Goal: Information Seeking & Learning: Learn about a topic

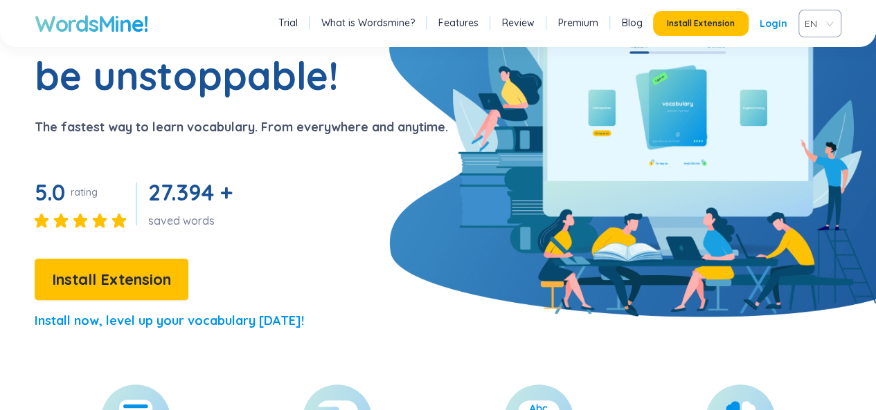
scroll to position [131, 0]
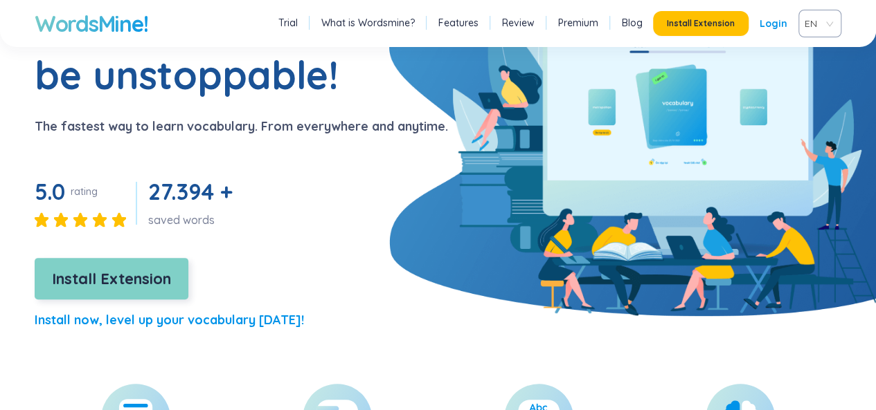
click at [164, 283] on span "Install Extension" at bounding box center [111, 279] width 119 height 24
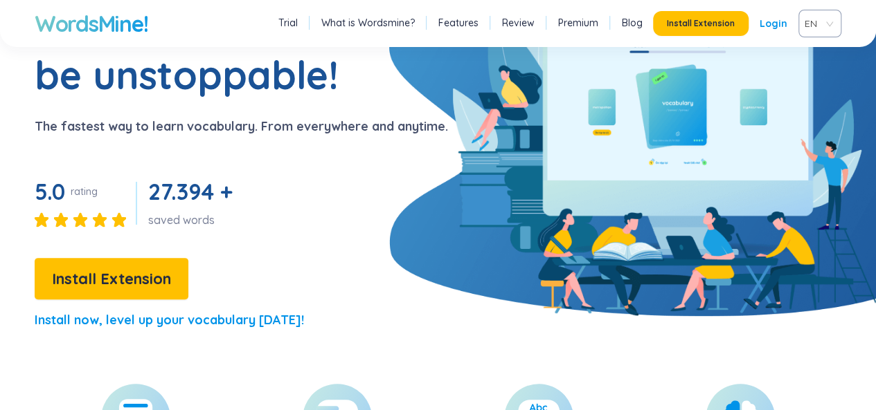
click at [768, 18] on link "Login" at bounding box center [773, 23] width 28 height 25
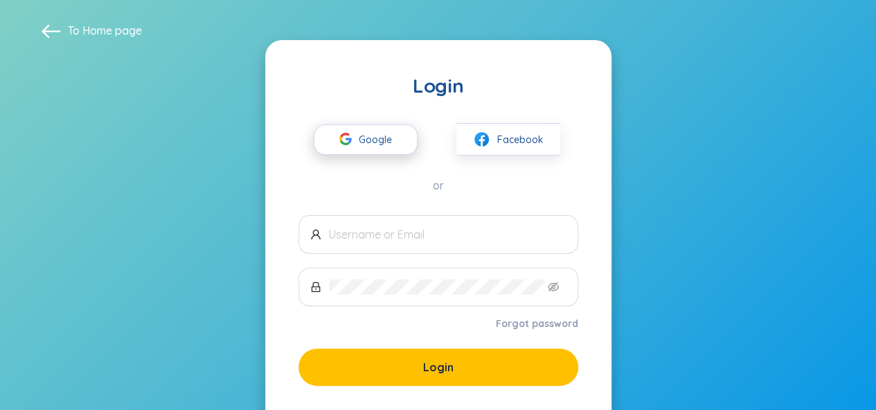
click at [399, 140] on button "Google" at bounding box center [366, 140] width 104 height 30
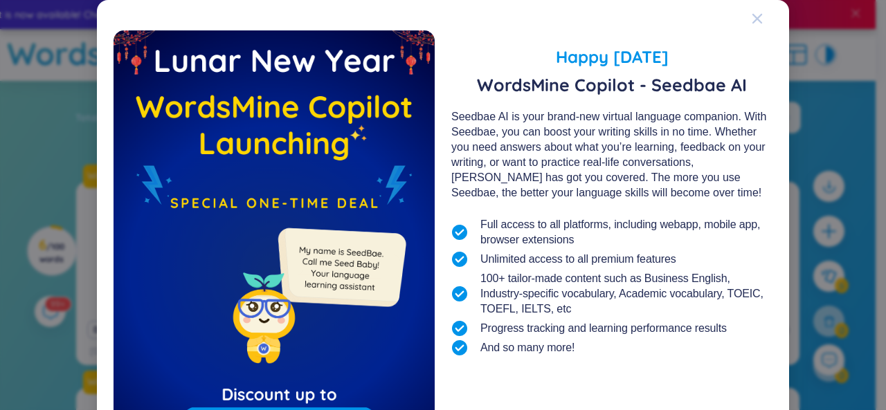
click at [752, 12] on div "Close" at bounding box center [757, 18] width 11 height 37
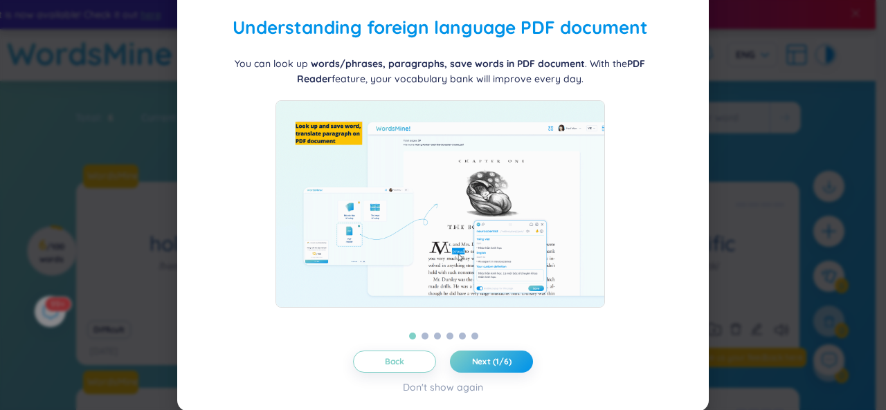
scroll to position [42, 0]
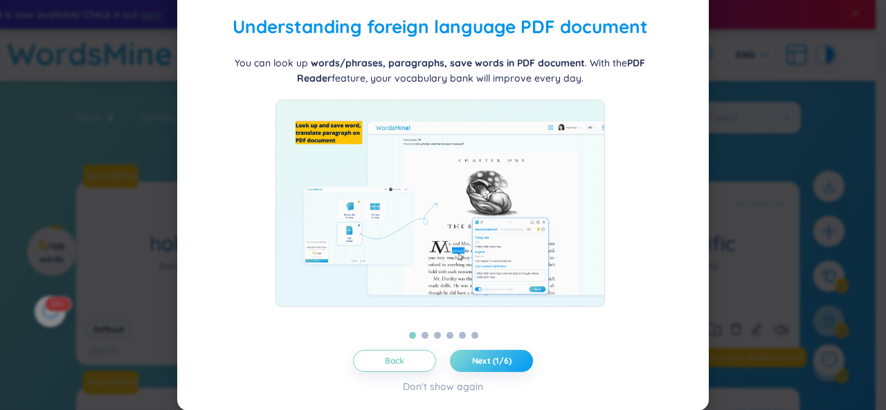
click at [459, 351] on button "Next (1/6)" at bounding box center [491, 361] width 83 height 22
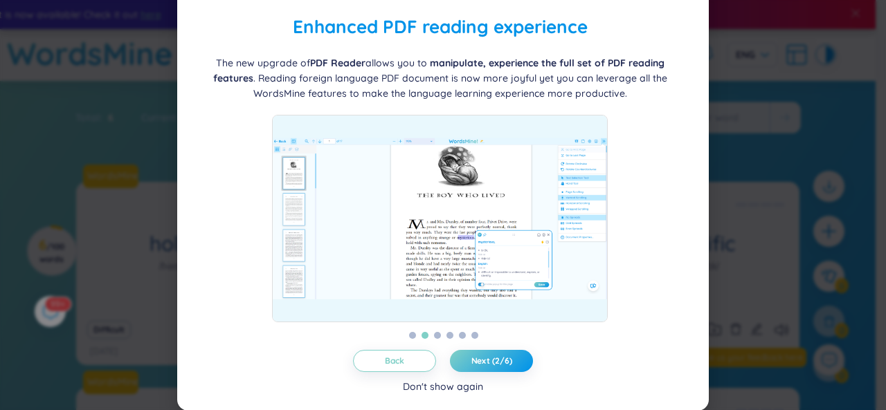
click at [473, 389] on div "Back Next (2/6) Don't show again" at bounding box center [443, 372] width 498 height 44
click at [484, 352] on button "Next (2/6)" at bounding box center [491, 361] width 83 height 22
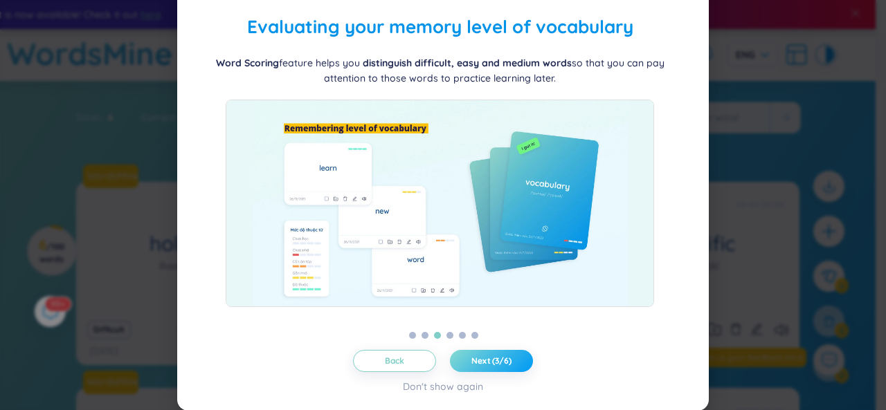
click at [487, 351] on button "Next (3/6)" at bounding box center [491, 361] width 83 height 22
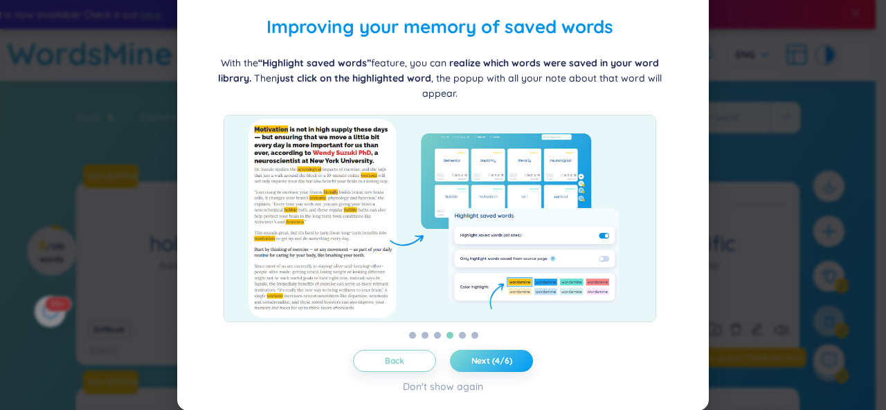
click at [507, 356] on button "Next (4/6)" at bounding box center [491, 361] width 83 height 22
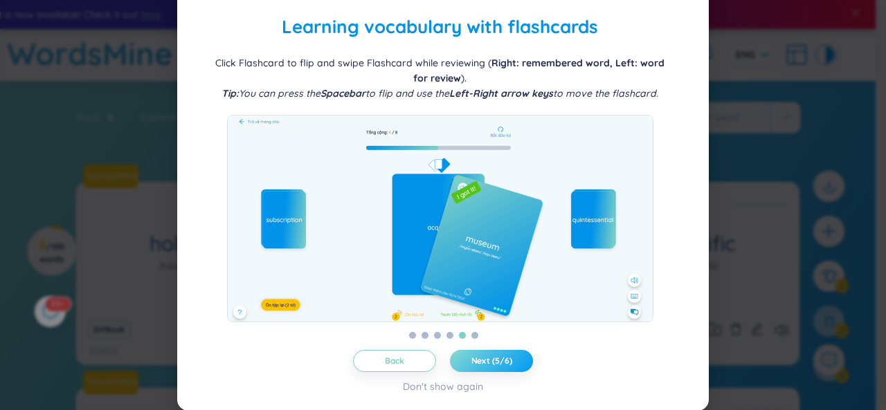
click at [498, 359] on span "Next (5/6)" at bounding box center [491, 361] width 41 height 11
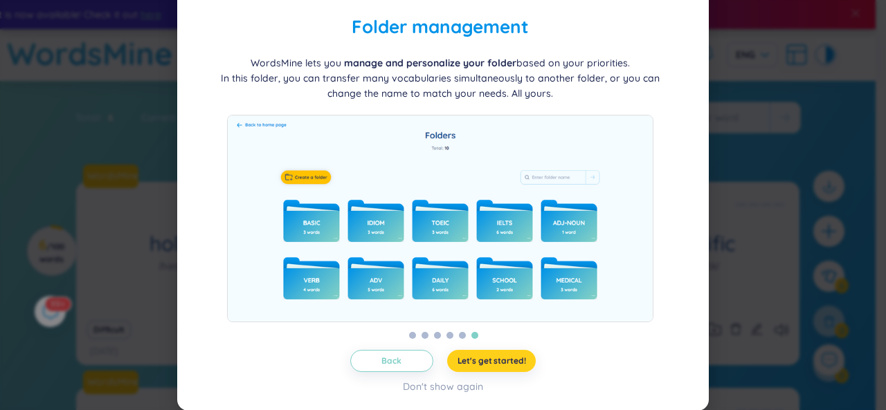
click at [493, 366] on button "Let's get started!" at bounding box center [491, 361] width 89 height 22
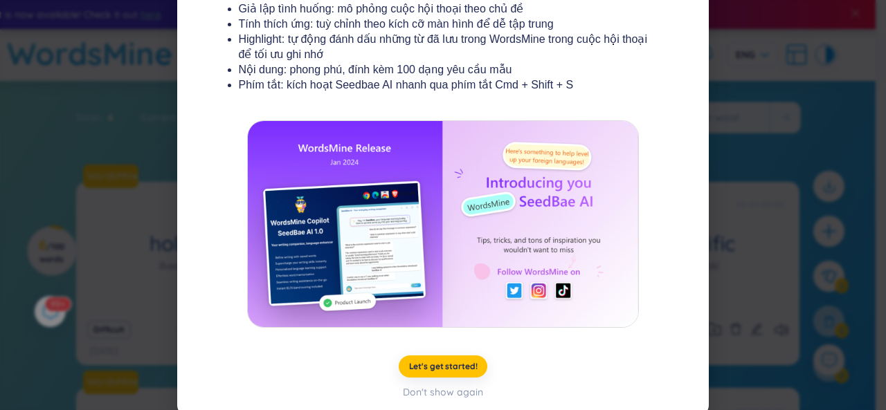
scroll to position [288, 0]
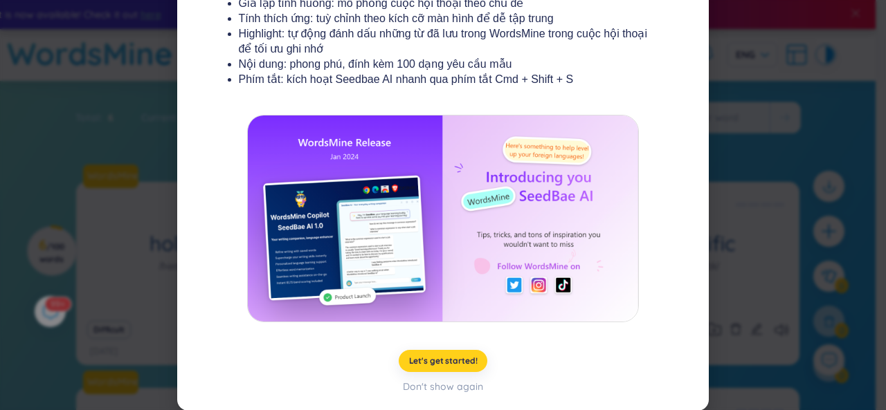
click at [464, 356] on span "Let's get started!" at bounding box center [443, 361] width 69 height 11
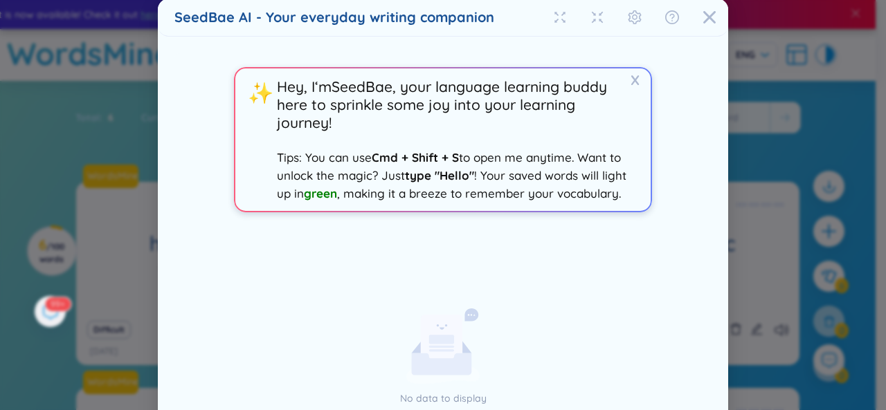
scroll to position [0, 0]
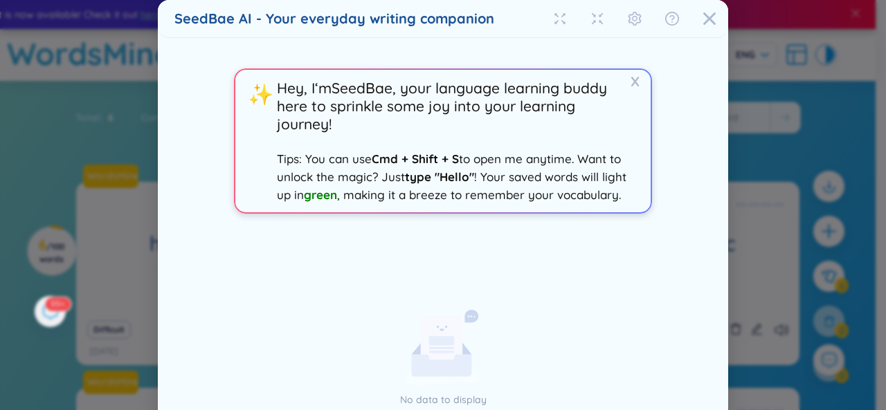
drag, startPoint x: 278, startPoint y: 157, endPoint x: 617, endPoint y: 192, distance: 341.6
click at [606, 195] on span "Tips: You can use Cmd + Shift + S to open me anytime. Want to unlock the magic?…" at bounding box center [452, 177] width 350 height 51
click at [702, 13] on icon "Close" at bounding box center [709, 19] width 14 height 14
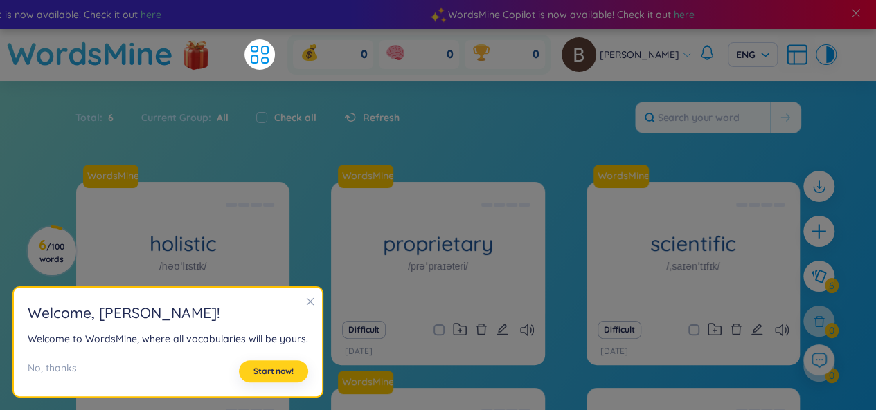
click at [281, 367] on span "Start now!" at bounding box center [273, 371] width 40 height 11
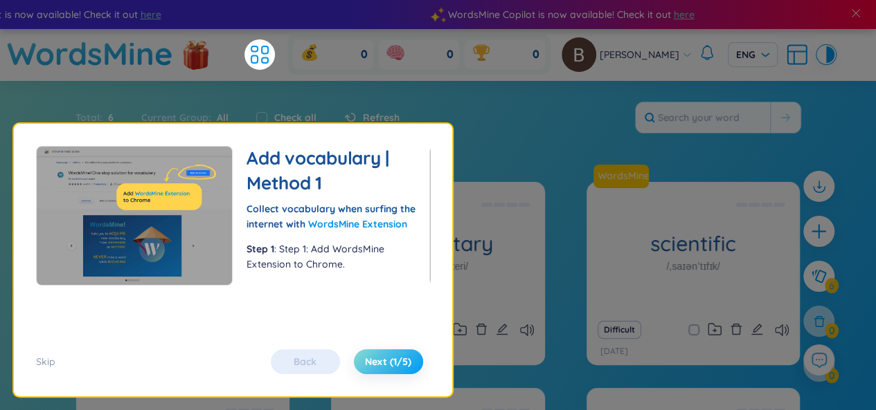
click at [407, 351] on button "Next (1/5)" at bounding box center [388, 362] width 69 height 25
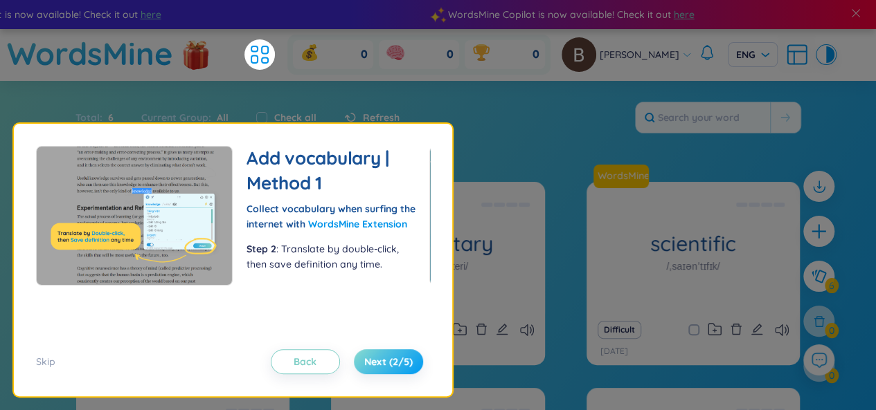
click at [396, 354] on button "Next (2/5)" at bounding box center [388, 362] width 69 height 25
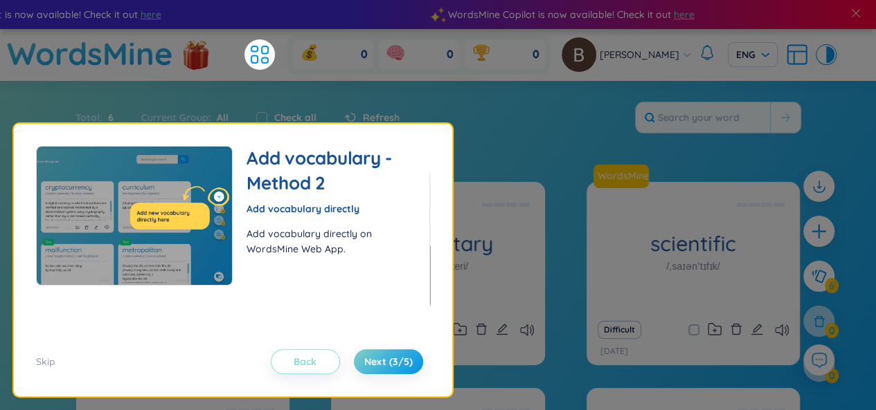
click at [307, 368] on span "Back" at bounding box center [304, 362] width 23 height 14
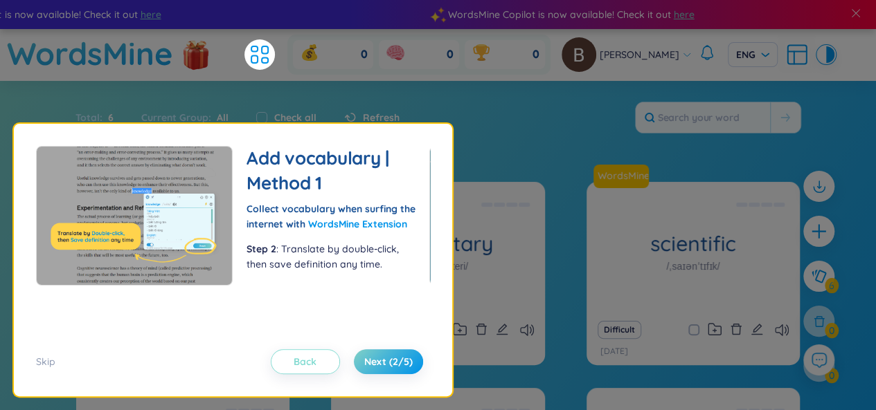
click at [310, 362] on span "Back" at bounding box center [304, 362] width 23 height 14
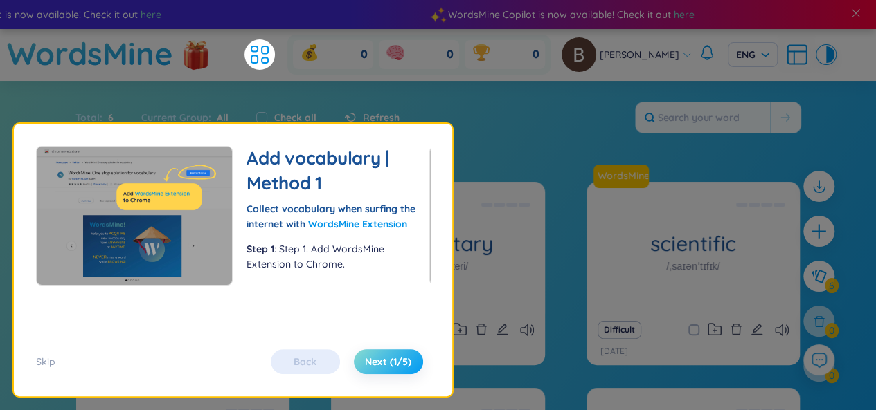
click at [386, 362] on span "Next (1/5)" at bounding box center [388, 362] width 46 height 14
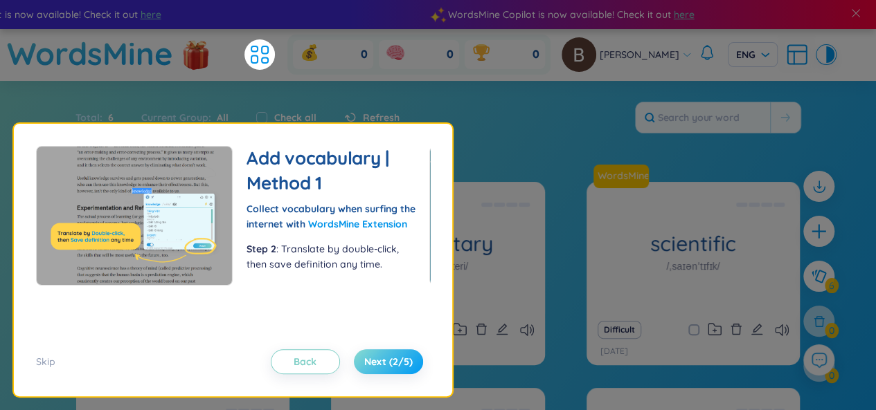
click at [384, 359] on span "Next (2/5)" at bounding box center [388, 362] width 48 height 14
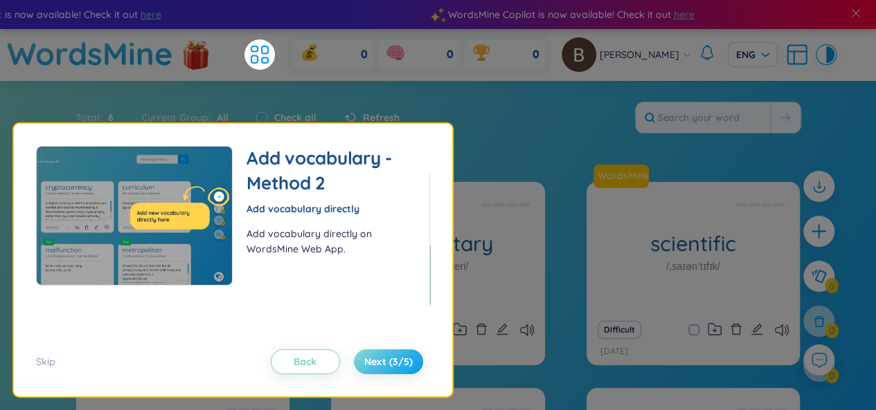
click at [372, 351] on button "Next (3/5)" at bounding box center [388, 362] width 69 height 25
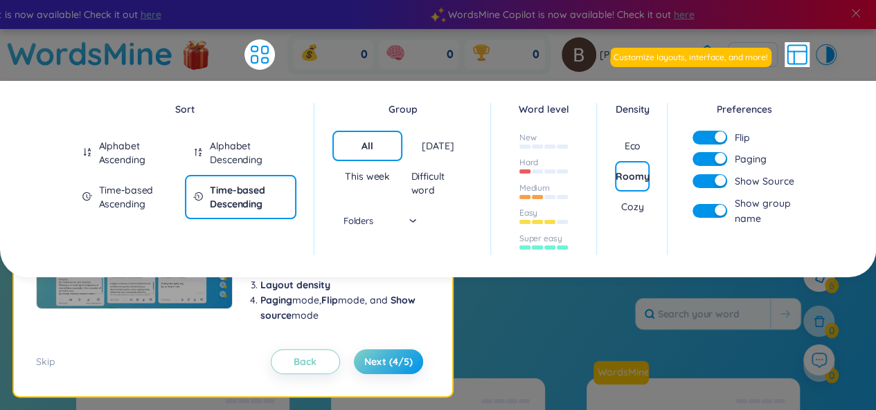
click at [197, 307] on img at bounding box center [134, 240] width 197 height 140
click at [792, 48] on icon at bounding box center [796, 54] width 25 height 25
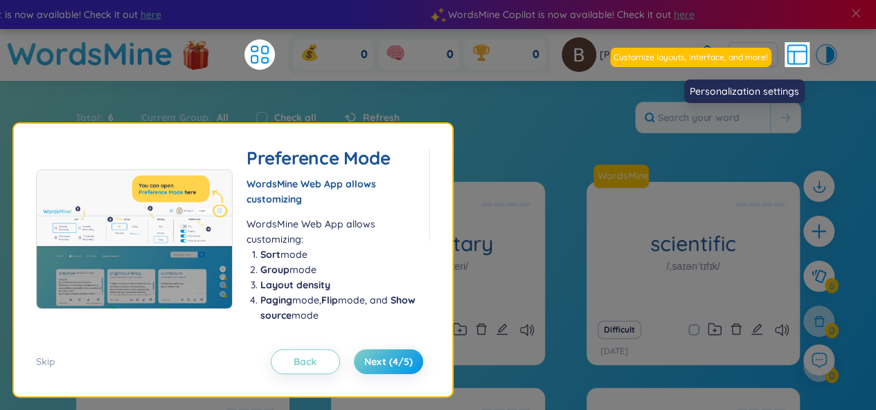
click at [799, 64] on icon at bounding box center [797, 55] width 19 height 19
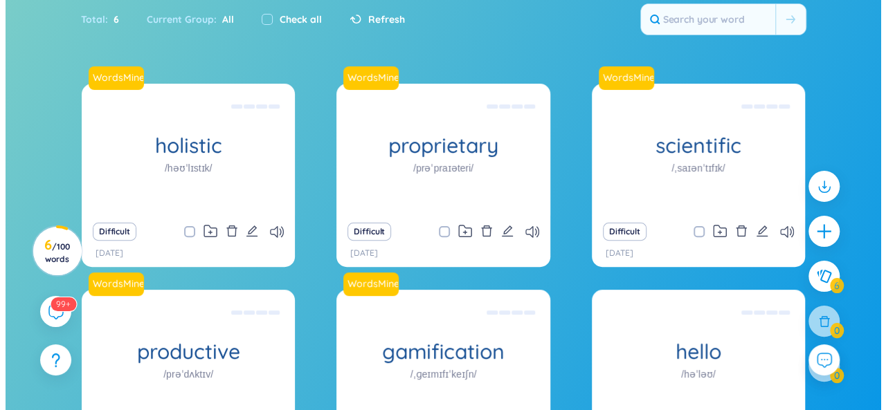
scroll to position [118, 0]
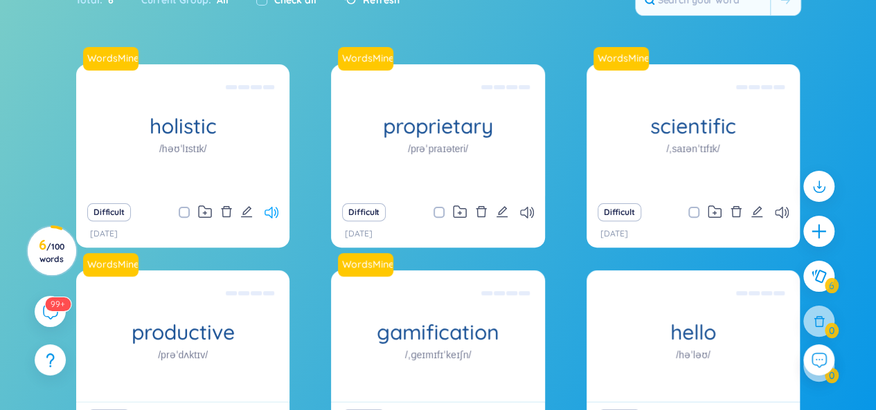
click at [275, 210] on icon at bounding box center [271, 213] width 14 height 12
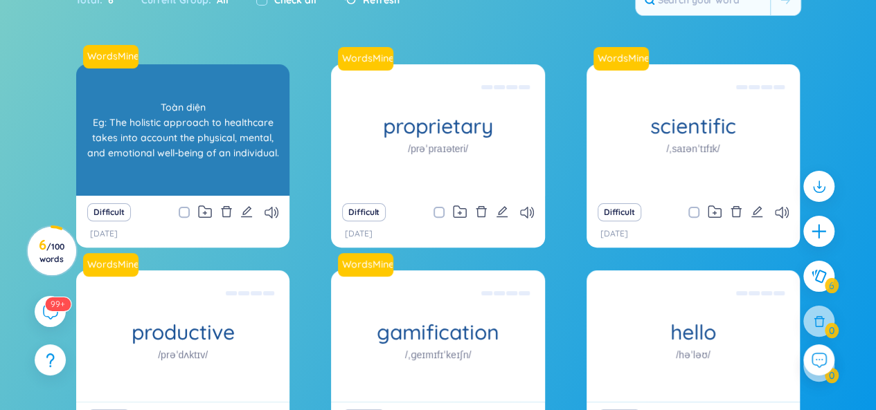
click at [235, 132] on div "Toàn diện Eg: The holistic approach to healthcare takes into account the physic…" at bounding box center [182, 130] width 199 height 125
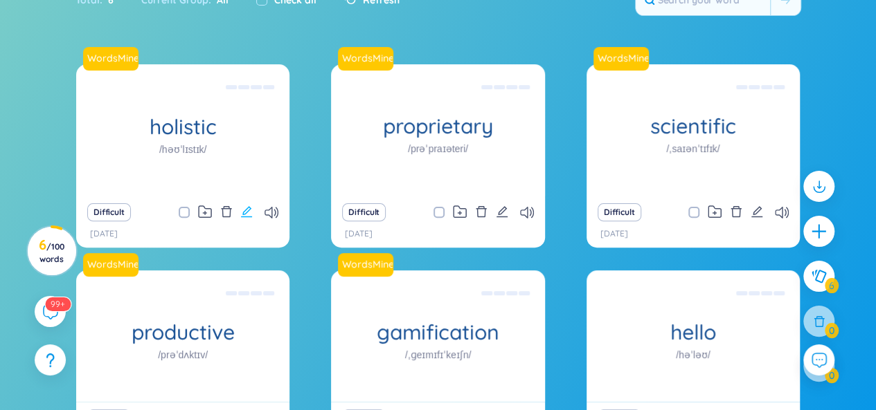
click at [244, 206] on icon "edit" at bounding box center [246, 212] width 12 height 12
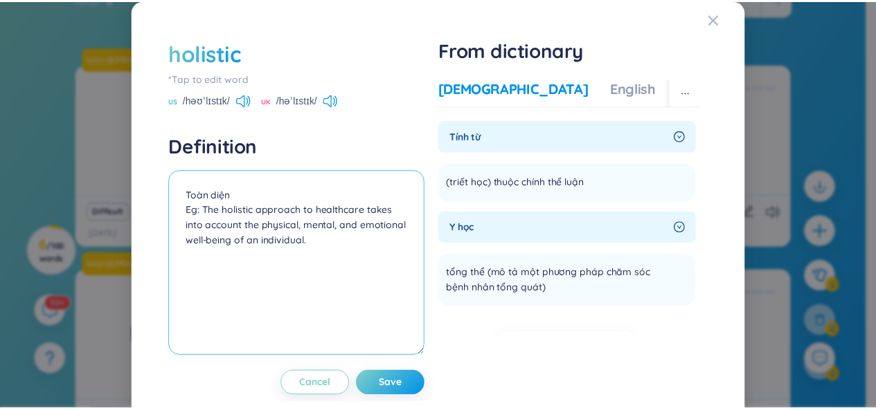
scroll to position [24, 0]
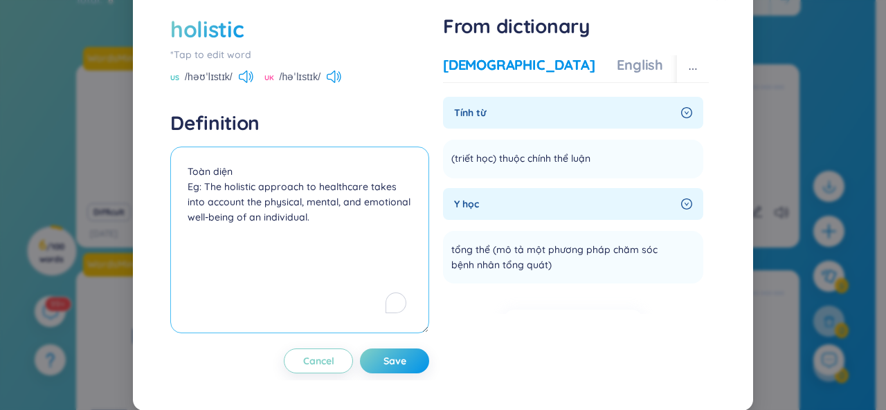
click at [224, 189] on textarea "Toàn diện Eg: The holistic approach to healthcare takes into account the physic…" at bounding box center [299, 240] width 259 height 187
click at [280, 183] on textarea "Toàn diện Eg: The holistic approach to healthcare takes into account the physic…" at bounding box center [299, 240] width 259 height 187
click at [617, 58] on div "English" at bounding box center [640, 64] width 46 height 19
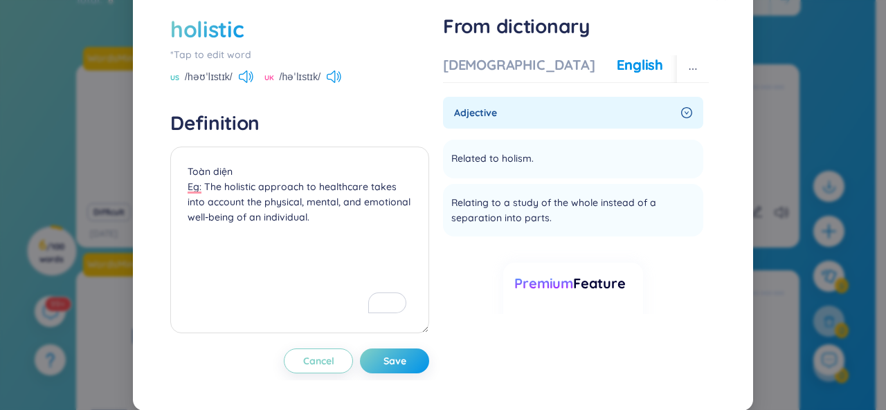
click at [818, 129] on div "holistic *Tap to edit word US /həʊˈlɪstɪk/ UK /həˈlɪstɪk/ Definition [PERSON_NA…" at bounding box center [443, 205] width 886 height 410
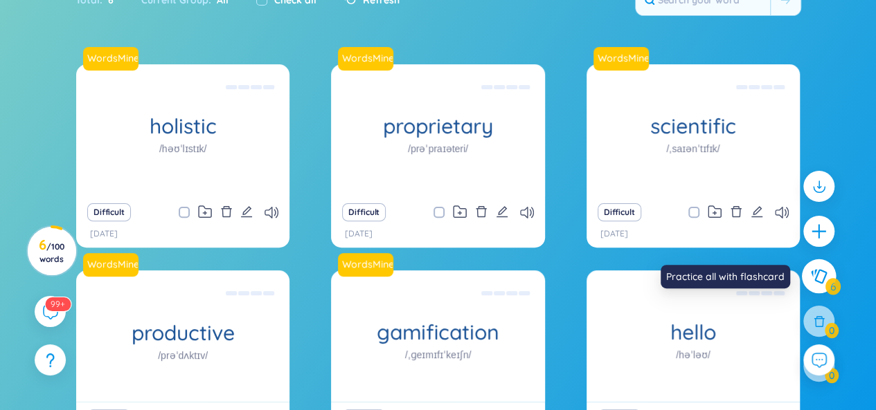
click at [813, 287] on button at bounding box center [818, 277] width 35 height 35
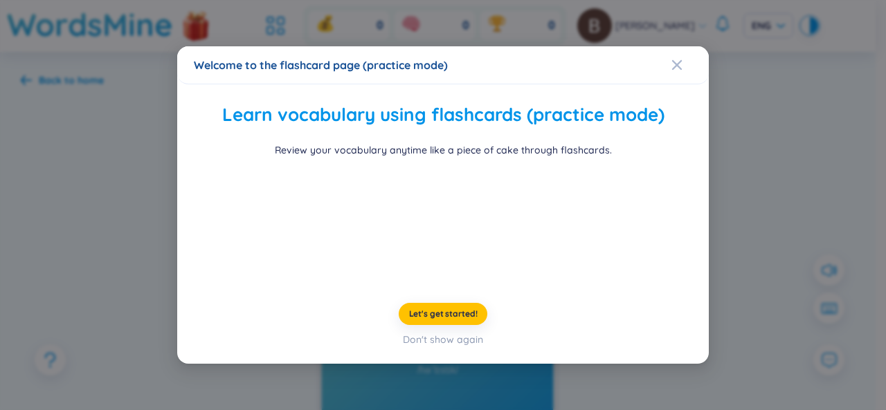
click at [720, 89] on div "Welcome to the flashcard page (practice mode) Learn vocabulary using flashcards…" at bounding box center [443, 205] width 886 height 410
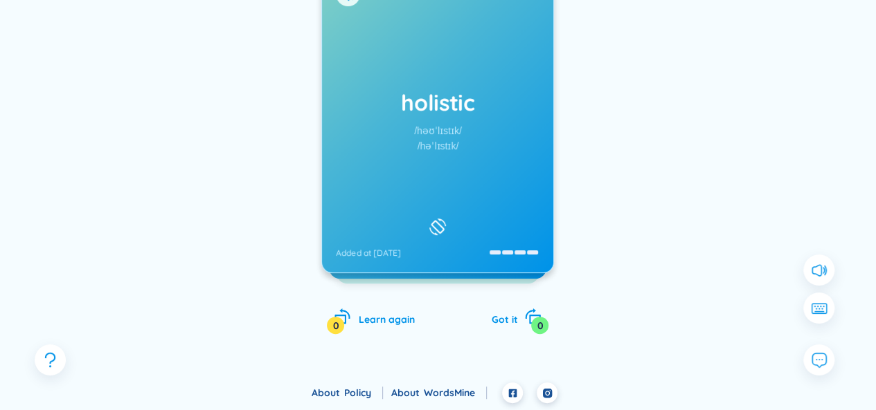
scroll to position [109, 0]
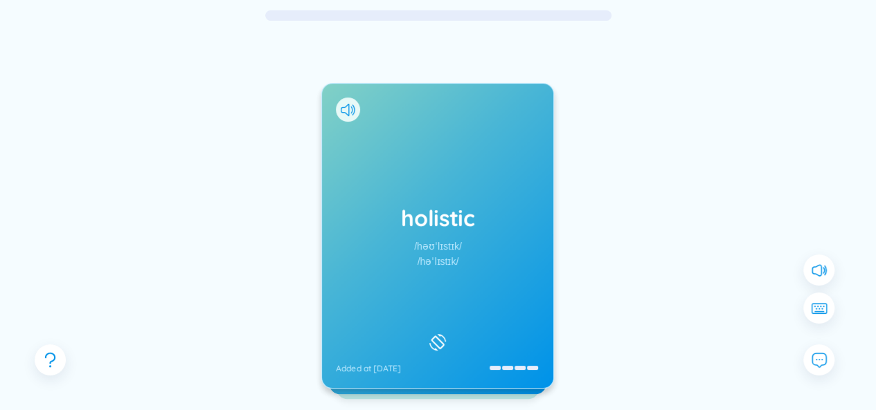
click at [453, 265] on div "/həˈlɪstɪk/" at bounding box center [438, 261] width 42 height 15
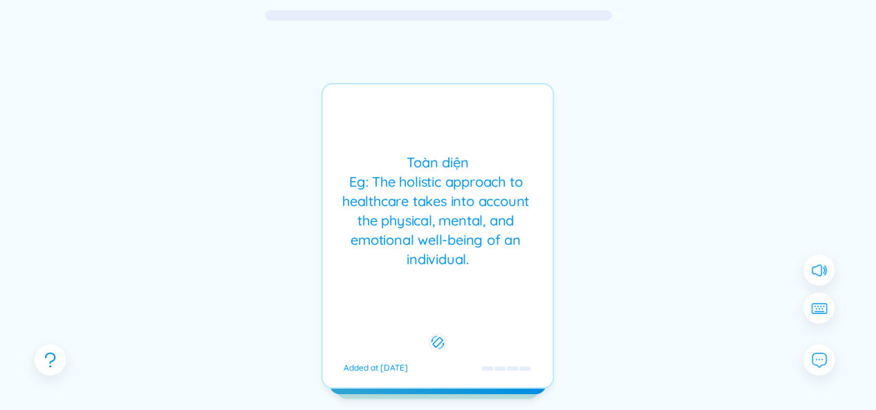
click at [414, 261] on div "Toàn diện Eg: The holistic approach to healthcare takes into account the physic…" at bounding box center [437, 211] width 216 height 116
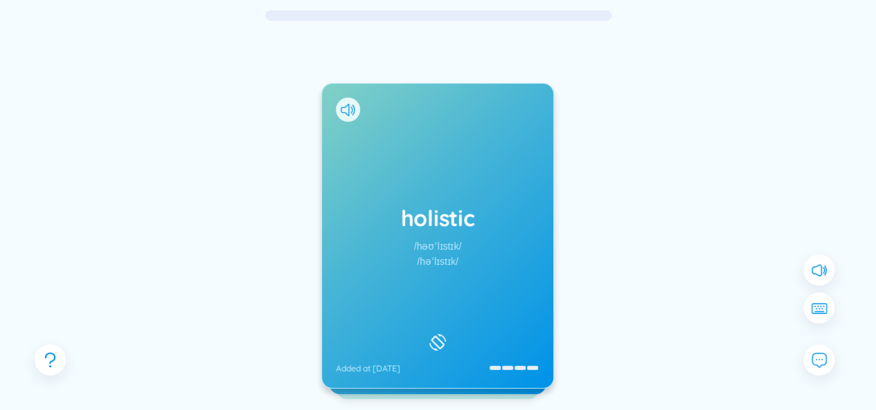
click at [414, 261] on div "holistic /həʊˈlɪstɪk/ /həˈlɪstɪk/ Added at [DATE]" at bounding box center [437, 236] width 231 height 305
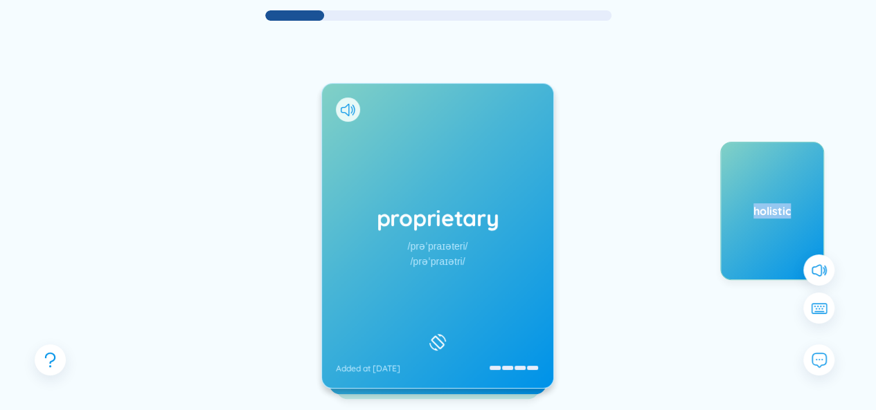
drag, startPoint x: 789, startPoint y: 195, endPoint x: 531, endPoint y: 226, distance: 260.0
click at [532, 226] on div "proprietary /prəˈpraɪəteri/ /prəˈpraɪətri/ Added at [DATE] Độc [PERSON_NAME] Eg…" at bounding box center [438, 249] width 834 height 455
click at [767, 201] on div "holistic" at bounding box center [772, 211] width 104 height 138
click at [797, 171] on div "holistic" at bounding box center [772, 211] width 104 height 138
click at [489, 226] on h1 "proprietary" at bounding box center [437, 218] width 203 height 30
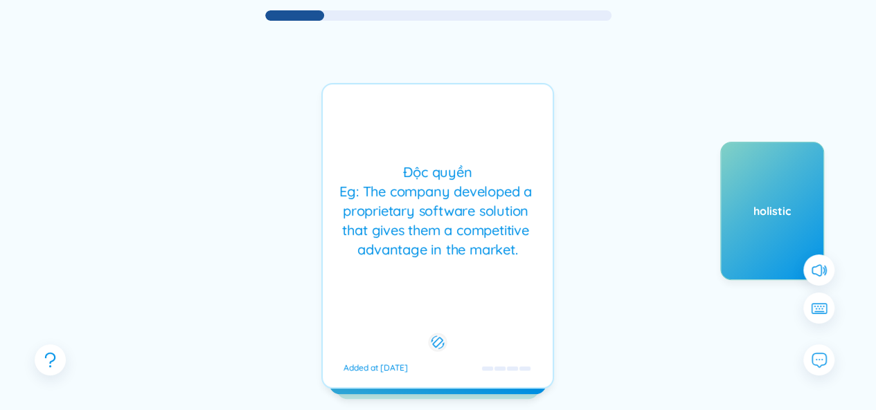
click at [474, 196] on div "Độc quyền Eg: The company developed a proprietary software solution that gives …" at bounding box center [437, 211] width 216 height 97
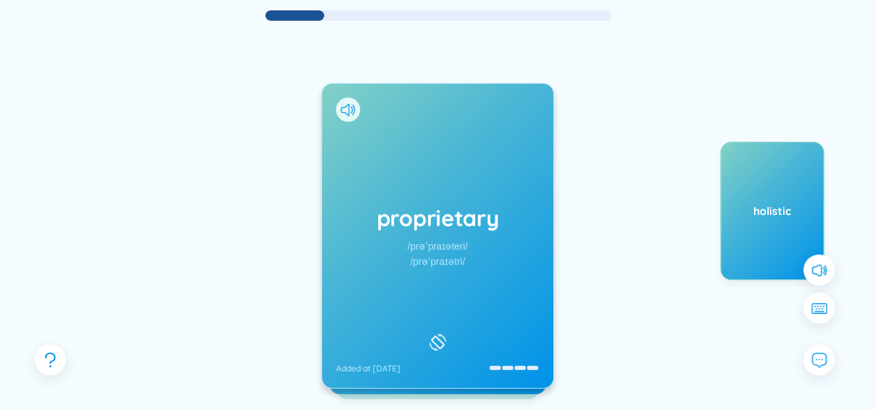
click at [426, 243] on div "/prəˈpraɪəteri/" at bounding box center [438, 246] width 60 height 15
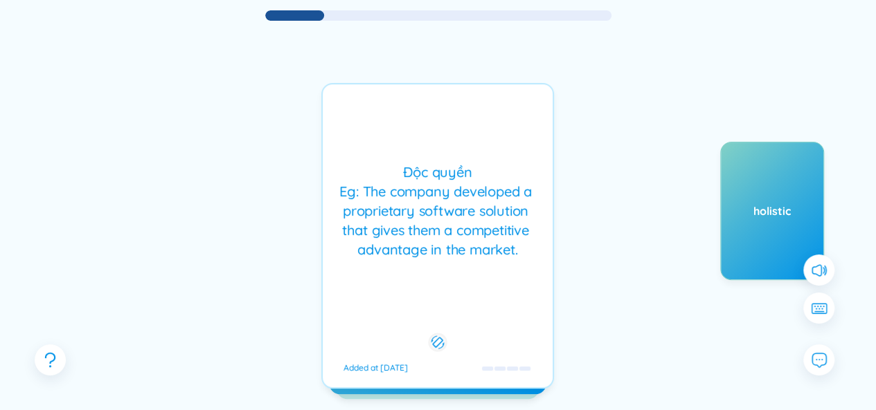
click at [429, 234] on div "Độc quyền Eg: The company developed a proprietary software solution that gives …" at bounding box center [437, 211] width 216 height 97
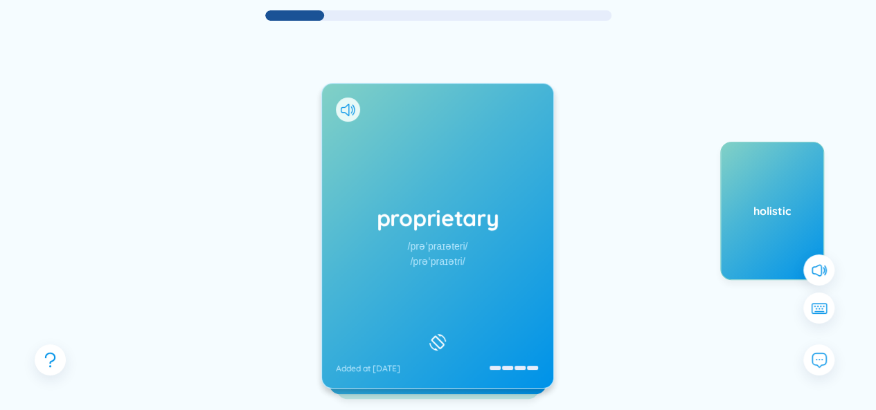
click at [341, 102] on div at bounding box center [348, 110] width 24 height 24
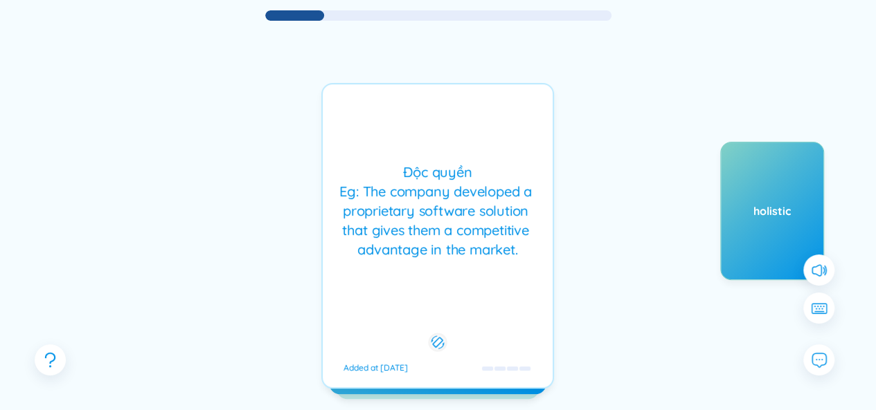
click at [395, 117] on div "Độc [PERSON_NAME] Eg: The company developed a proprietary software solution tha…" at bounding box center [437, 236] width 233 height 306
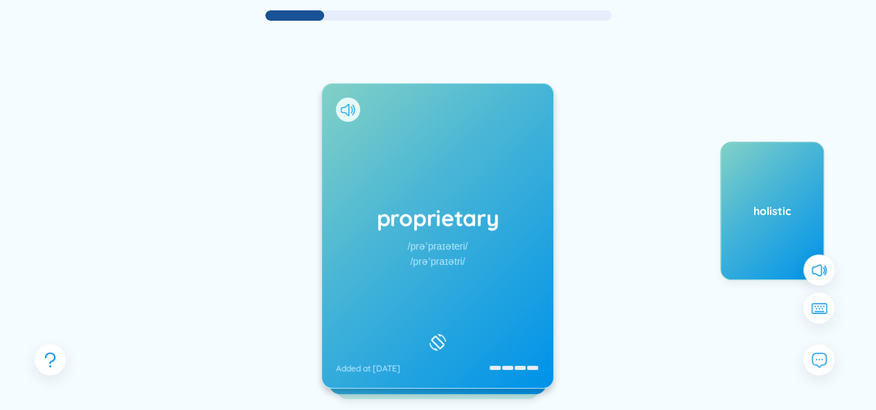
click at [347, 109] on icon at bounding box center [348, 110] width 15 height 12
click at [479, 257] on div "proprietary /prəˈpraɪəteri/ /prəˈpraɪətri/ Added at [DATE]" at bounding box center [437, 236] width 231 height 305
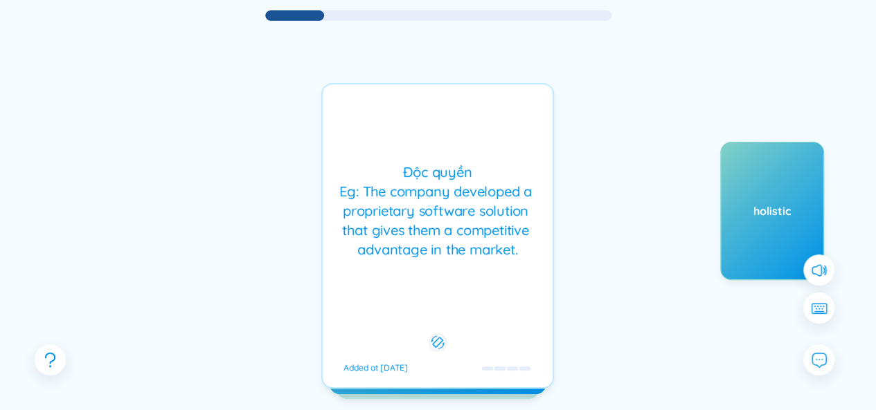
click at [421, 236] on div "Độc quyền Eg: The company developed a proprietary software solution that gives …" at bounding box center [437, 211] width 216 height 97
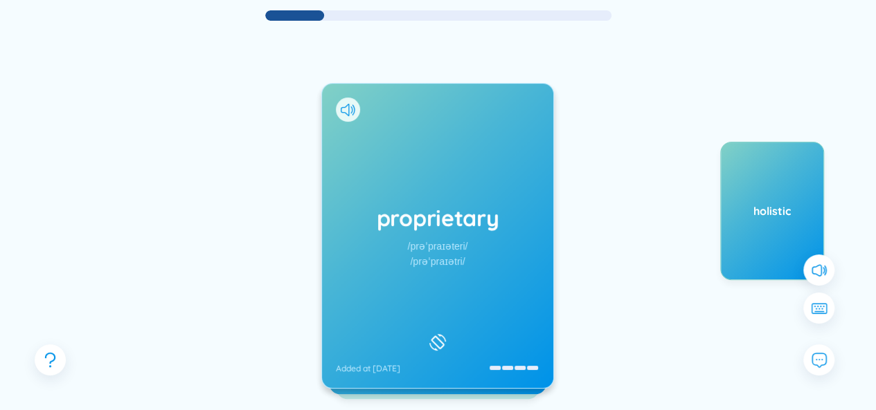
click at [425, 266] on div "/prəˈpraɪətri/" at bounding box center [437, 261] width 55 height 15
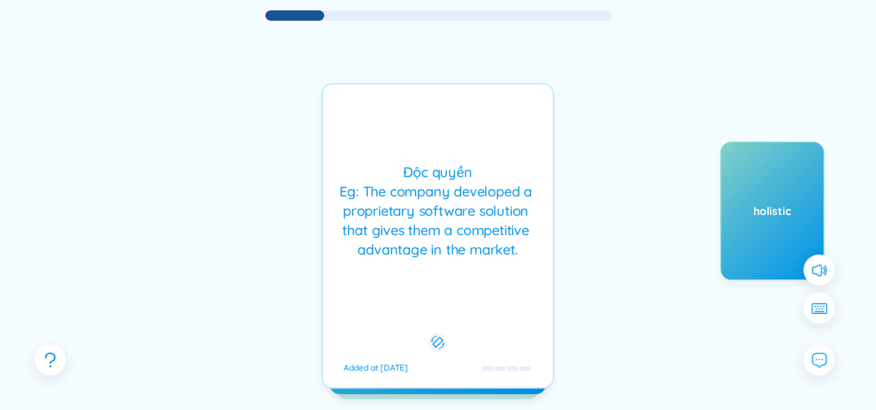
click at [435, 260] on div "Độc [PERSON_NAME] Eg: The company developed a proprietary software solution tha…" at bounding box center [437, 236] width 233 height 306
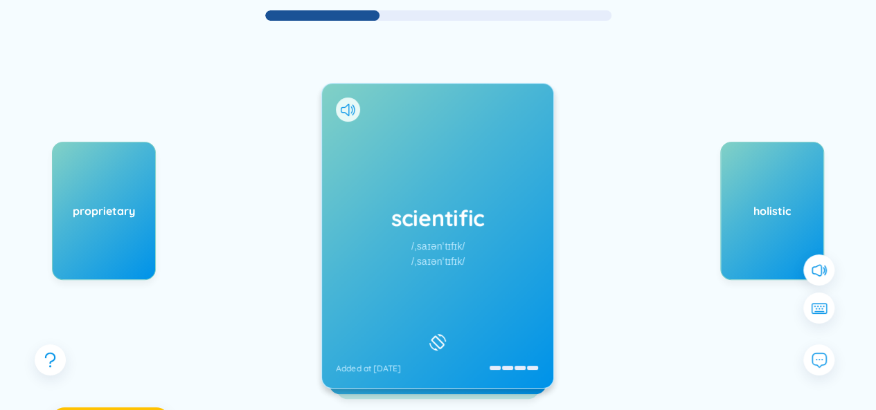
click at [442, 236] on div "scientific /ˌsaɪənˈtɪfɪk/ /ˌsaɪənˈtɪfɪk/ Added at [DATE]" at bounding box center [437, 236] width 231 height 305
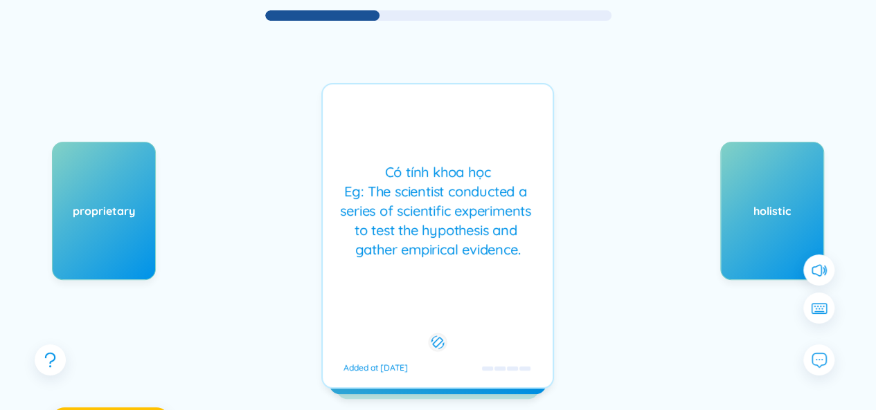
click at [502, 219] on div "Có tính khoa học Eg: The scientist conducted a series of scientific experiments…" at bounding box center [437, 211] width 216 height 97
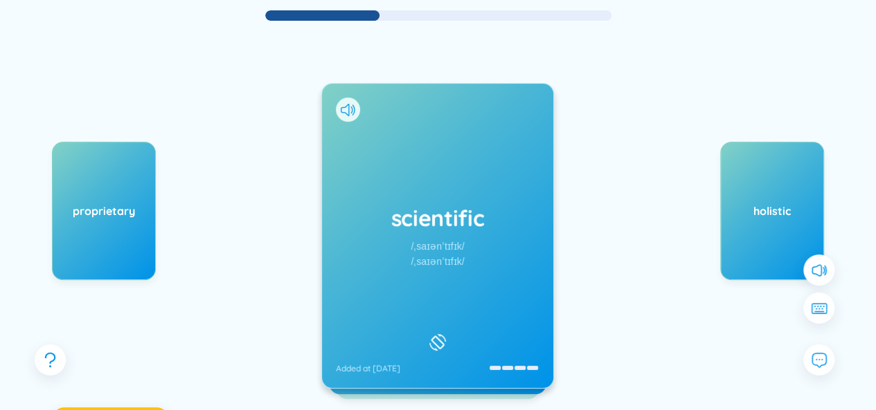
click at [424, 269] on div "scientific /ˌsaɪənˈtɪfɪk/ /ˌsaɪənˈtɪfɪk/ Added at [DATE]" at bounding box center [437, 236] width 231 height 305
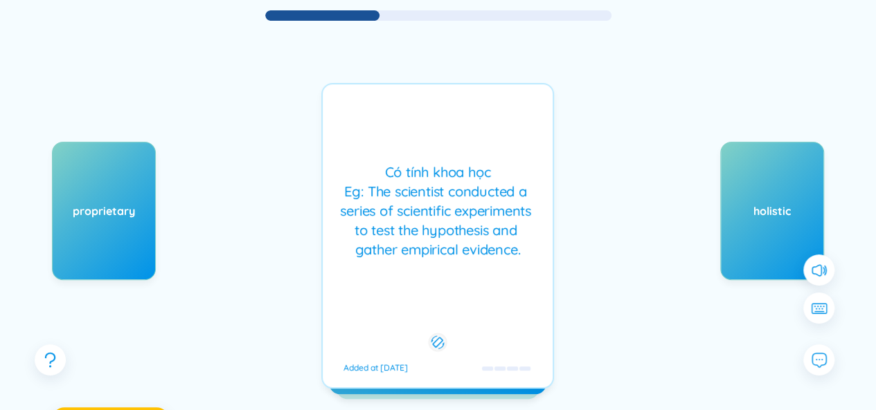
click at [457, 243] on div "Có tính khoa học Eg: The scientist conducted a series of scientific experiments…" at bounding box center [437, 211] width 216 height 97
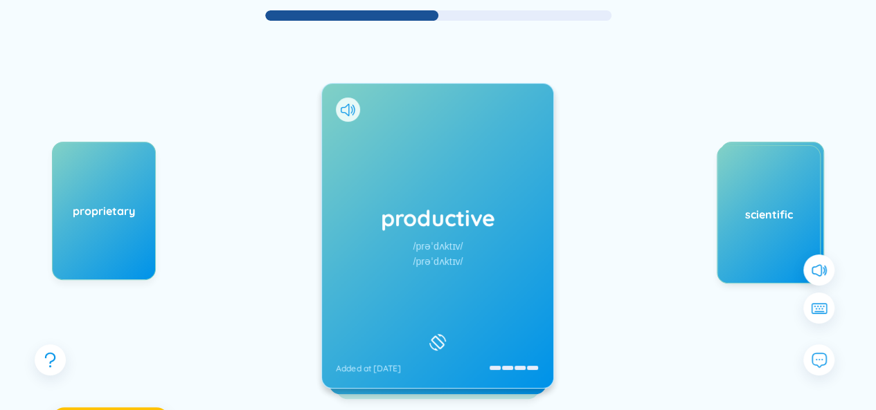
click at [433, 282] on div "productive /prəˈdʌktɪv/ /prəˈdʌktɪv/ Added at [DATE]" at bounding box center [437, 236] width 231 height 305
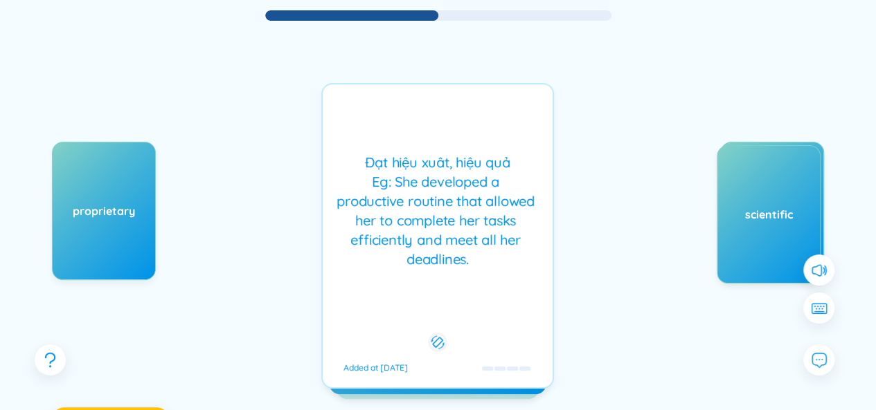
click at [502, 260] on div "Đạt hiệu xuât, hiệu quả Eg: She developed a productive routine that allowed her…" at bounding box center [437, 211] width 216 height 116
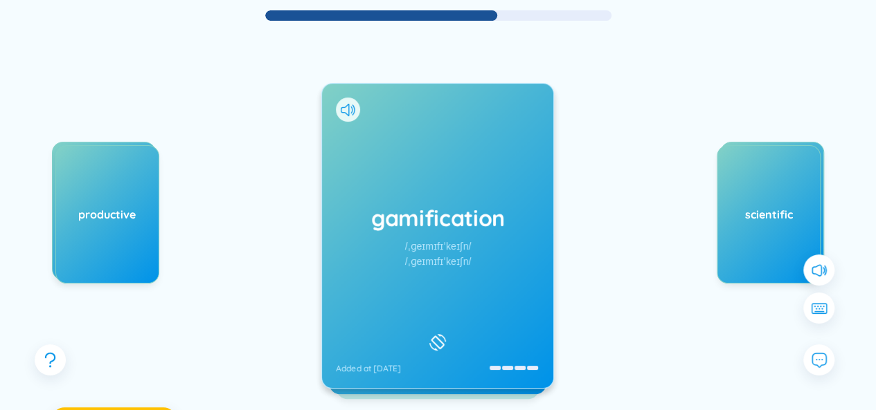
click at [478, 272] on div "gamification /ˌɡeɪmɪfɪˈkeɪʃn/ /ˌɡeɪmɪfɪˈkeɪʃn/ Added at [DATE]" at bounding box center [437, 236] width 231 height 305
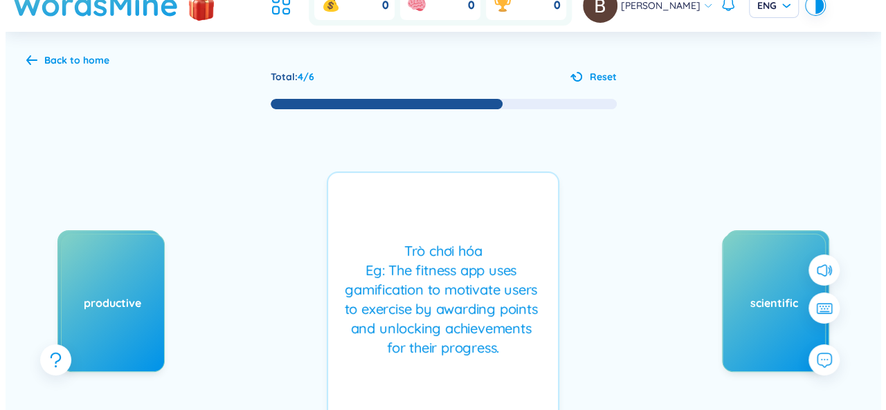
scroll to position [0, 0]
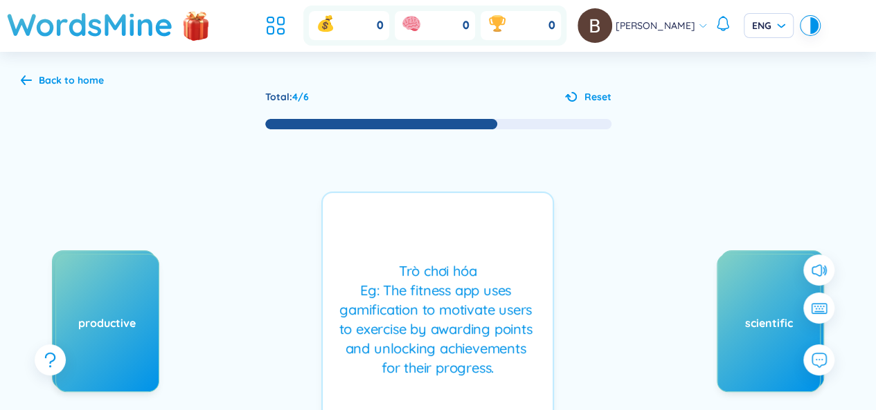
click at [61, 79] on div "Back to home" at bounding box center [71, 80] width 65 height 15
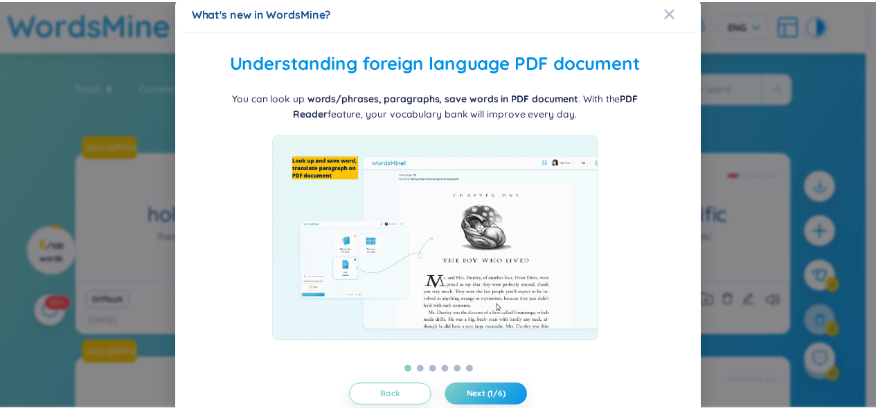
scroll to position [18, 0]
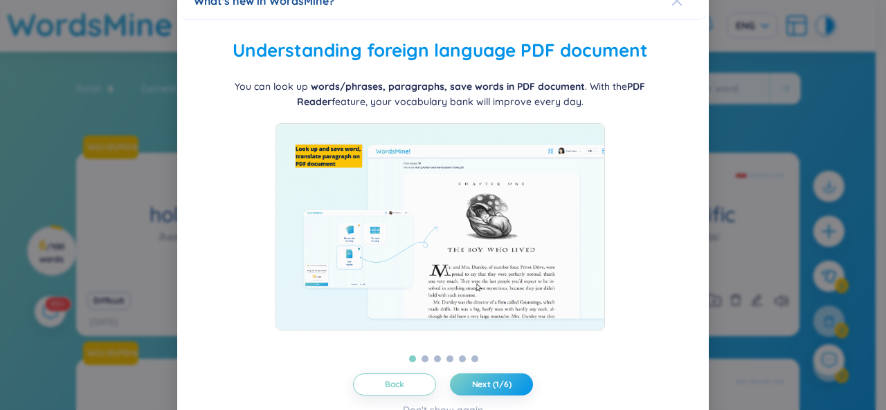
click at [675, 8] on span "Close" at bounding box center [689, 0] width 37 height 37
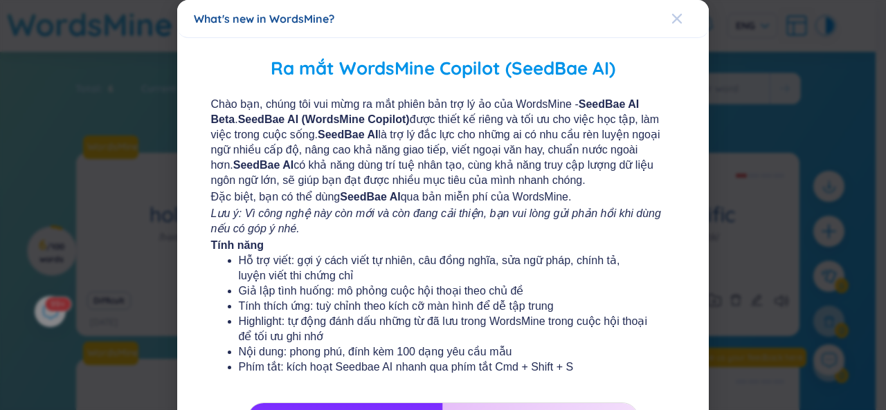
click at [677, 21] on span "Close" at bounding box center [689, 18] width 37 height 37
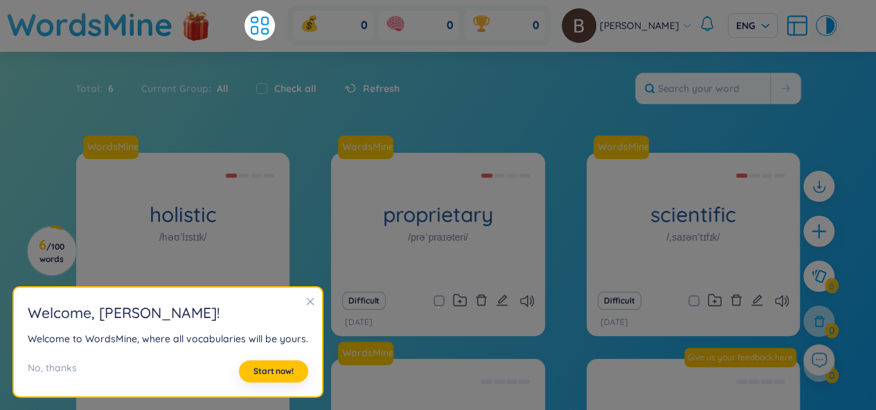
click at [678, 106] on div "Total : 6 Current Group : All Check all Refresh" at bounding box center [438, 96] width 864 height 60
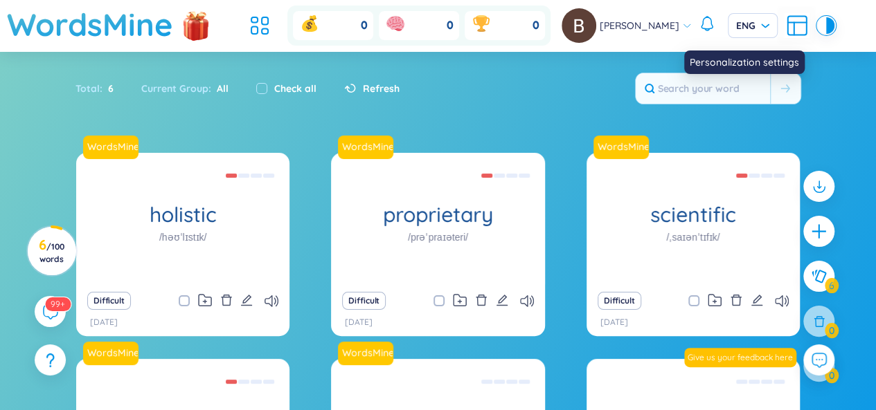
click at [784, 30] on icon at bounding box center [796, 25] width 25 height 25
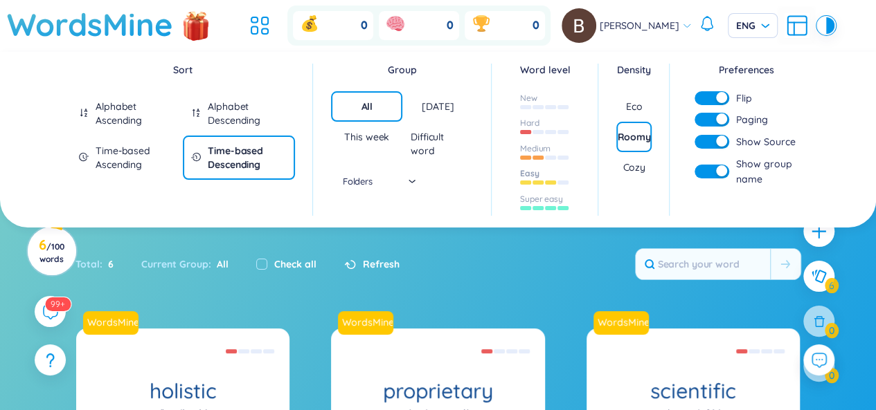
click at [547, 185] on div at bounding box center [545, 181] width 50 height 15
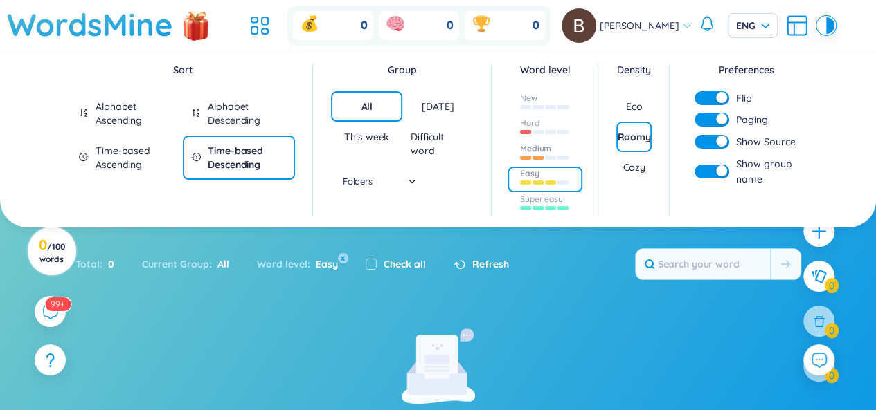
click at [541, 145] on div "Medium" at bounding box center [535, 148] width 31 height 11
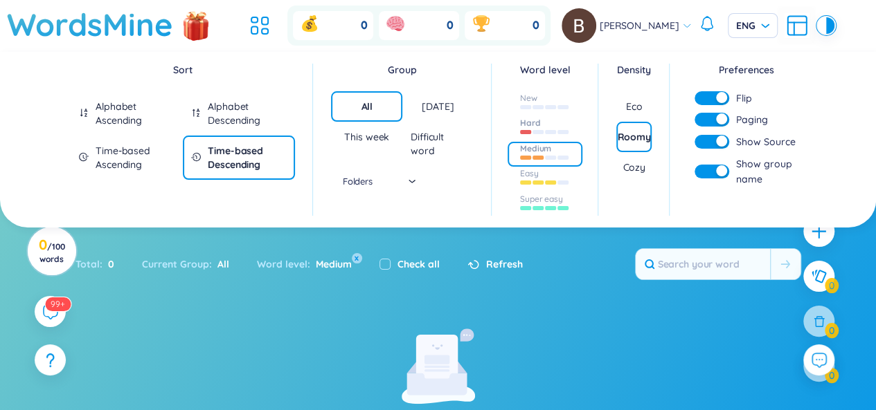
click at [545, 123] on div at bounding box center [545, 130] width 50 height 15
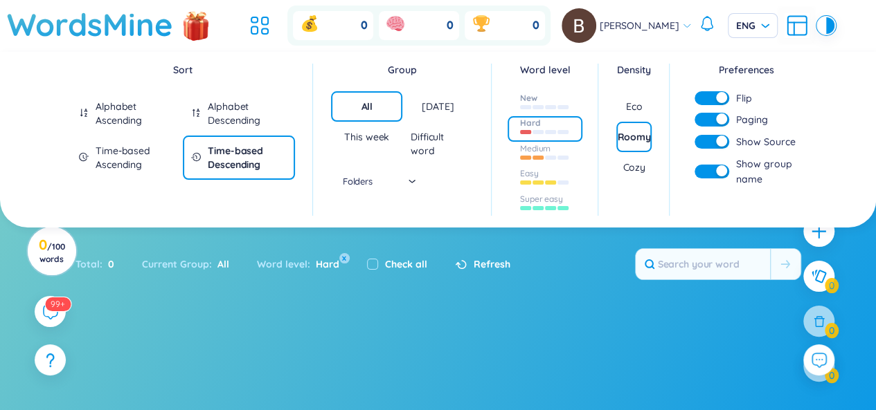
click at [552, 97] on div "New" at bounding box center [544, 104] width 75 height 26
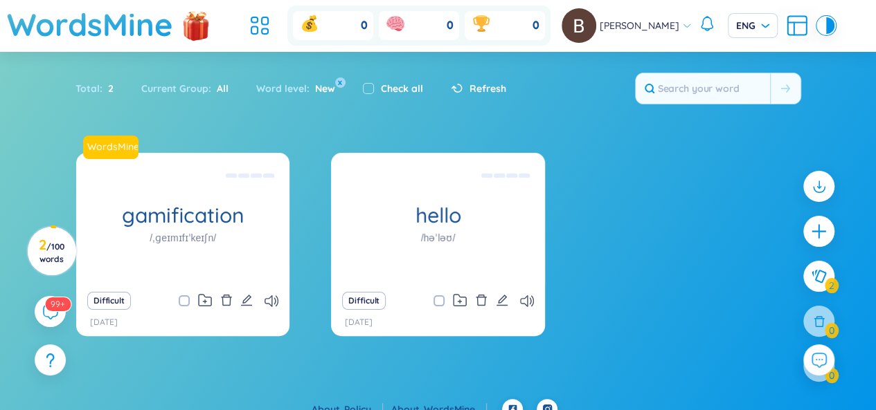
click at [551, 360] on div "WordsMine gamification /ˌɡeɪmɪfɪˈkeɪʃn/ Trò [PERSON_NAME] Eg: The fitness app u…" at bounding box center [438, 267] width 876 height 228
click at [797, 29] on icon at bounding box center [796, 25] width 25 height 25
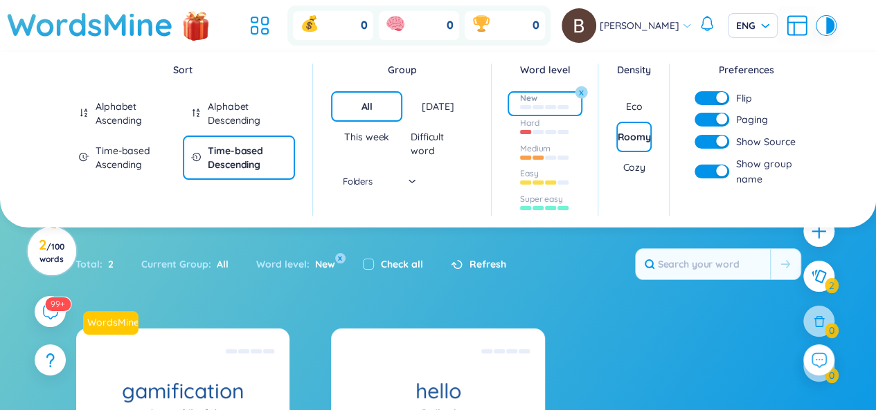
click at [583, 93] on button "x" at bounding box center [580, 92] width 12 height 12
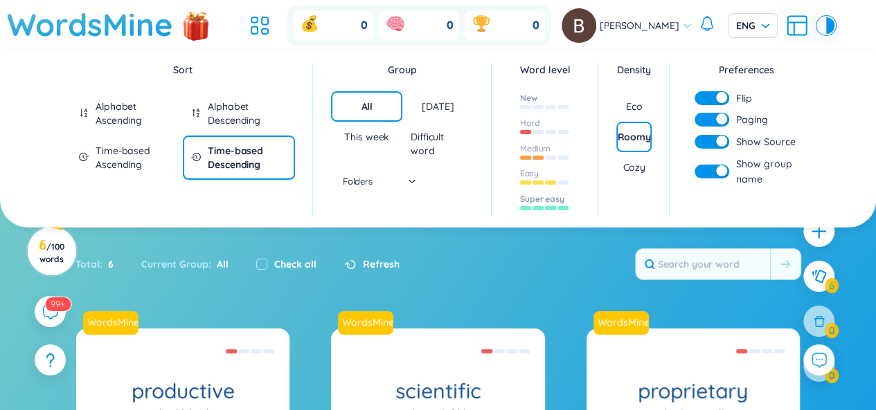
click at [546, 203] on div "Super easy" at bounding box center [542, 199] width 44 height 11
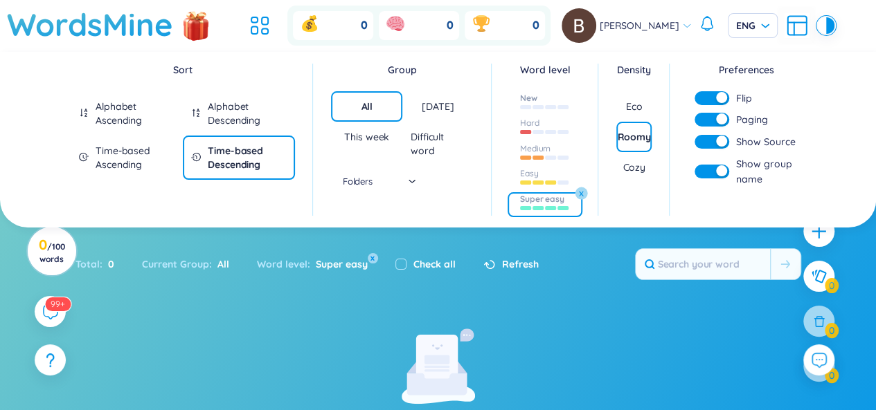
click at [583, 192] on button "x" at bounding box center [580, 193] width 12 height 12
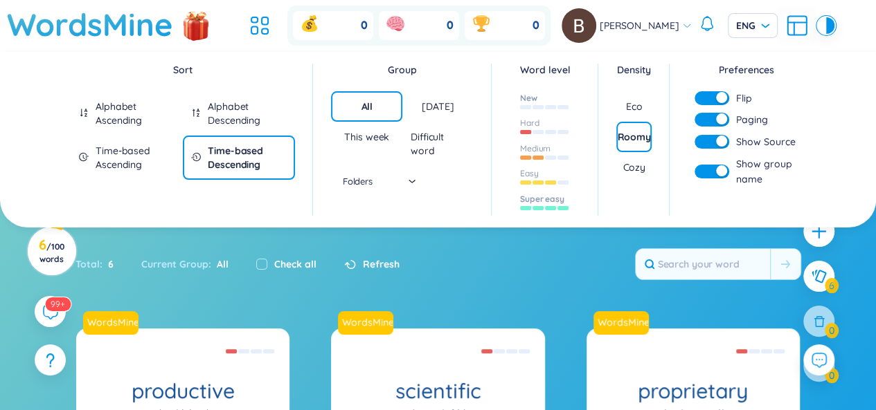
click at [415, 182] on div "All [DATE] This week Difficult word Folders" at bounding box center [402, 143] width 142 height 105
click at [408, 176] on div "Folders" at bounding box center [366, 181] width 97 height 21
click at [442, 207] on div "Group All [DATE] This week Difficult word Folders" at bounding box center [402, 140] width 178 height 170
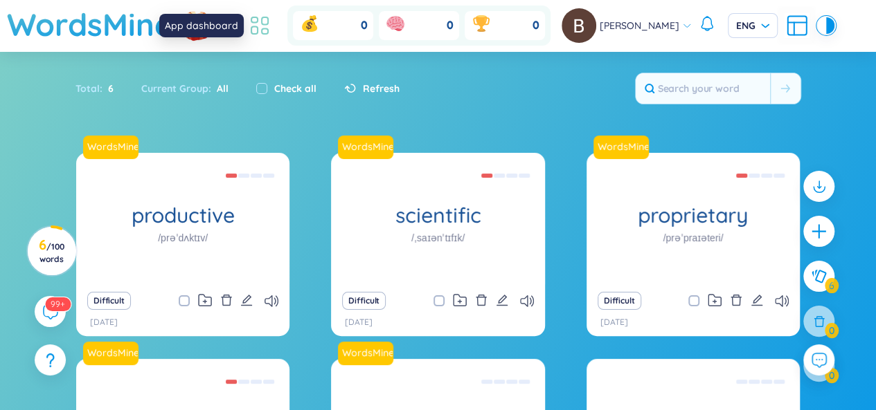
click at [268, 33] on icon at bounding box center [265, 32] width 6 height 6
